Goal: Task Accomplishment & Management: Manage account settings

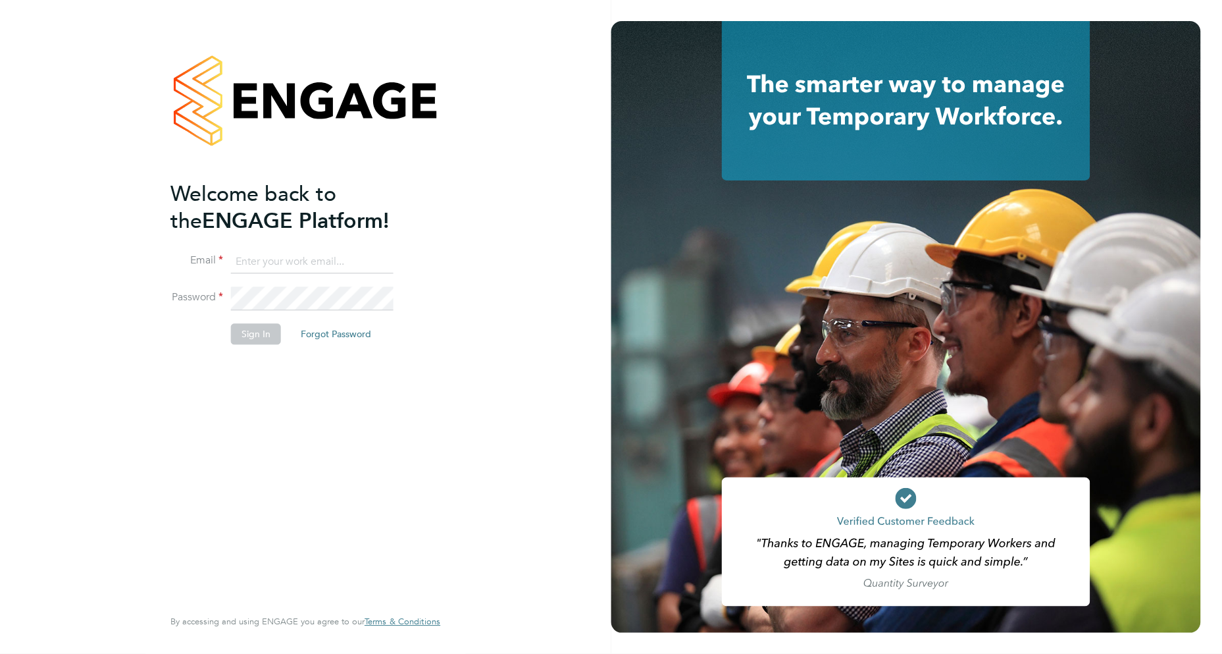
type input "david.jones@vistry.co.uk"
click at [255, 333] on button "Sign In" at bounding box center [256, 334] width 50 height 21
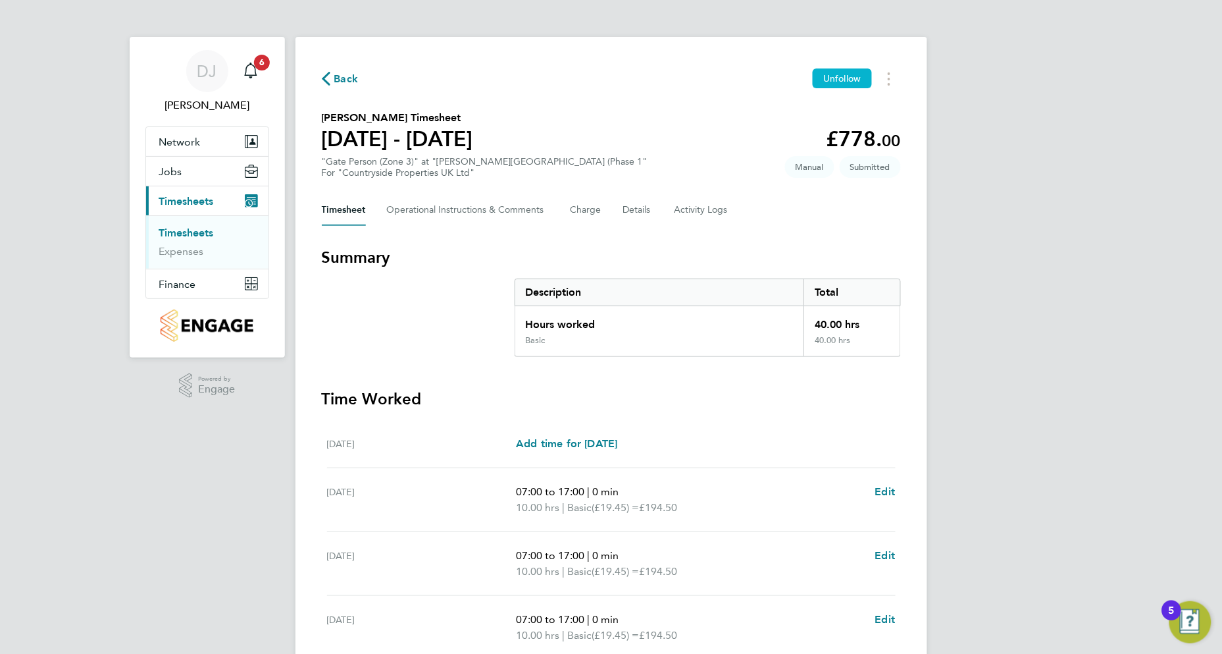
click at [847, 76] on span "Unfollow" at bounding box center [842, 78] width 38 height 12
